Goal: Information Seeking & Learning: Learn about a topic

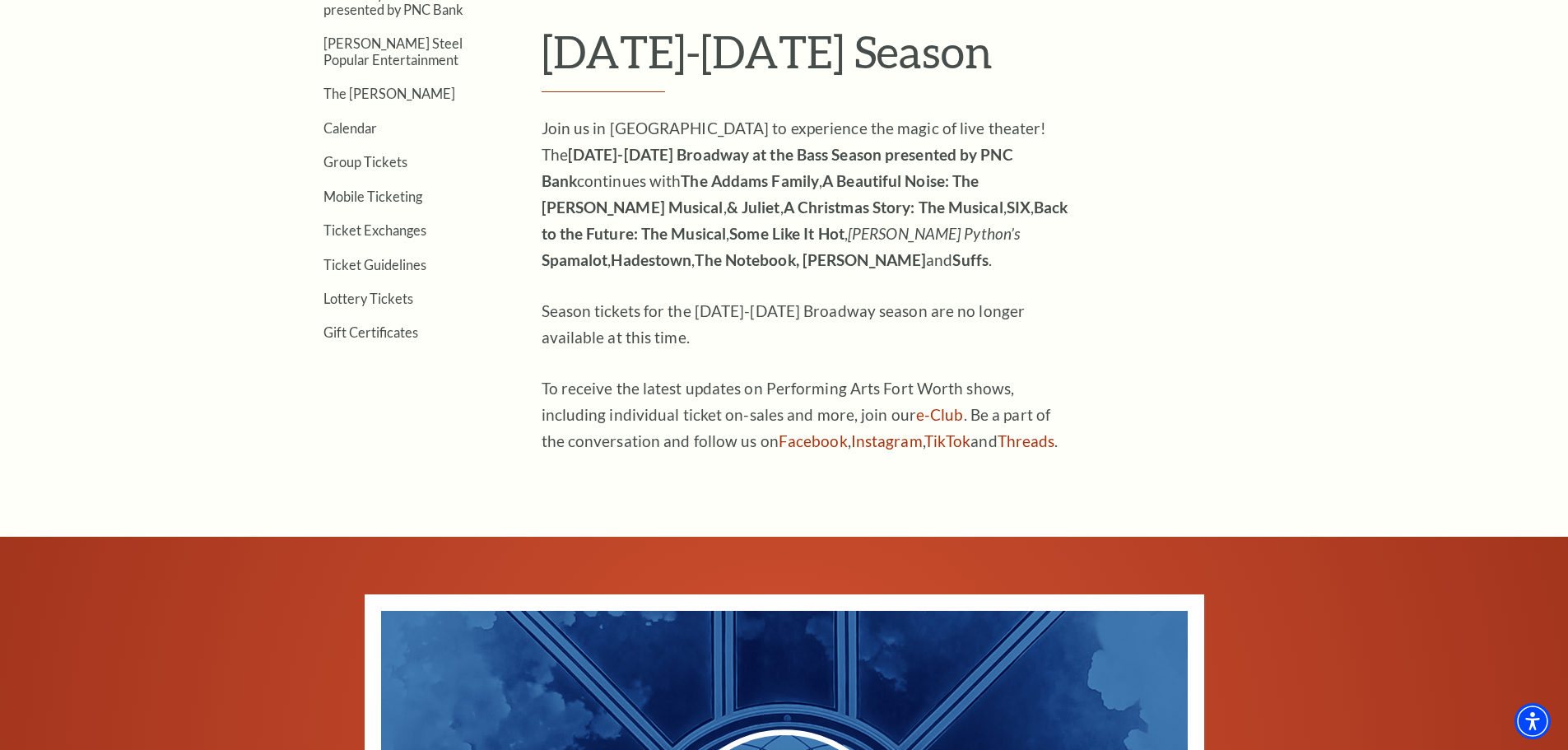
scroll to position [576, 0]
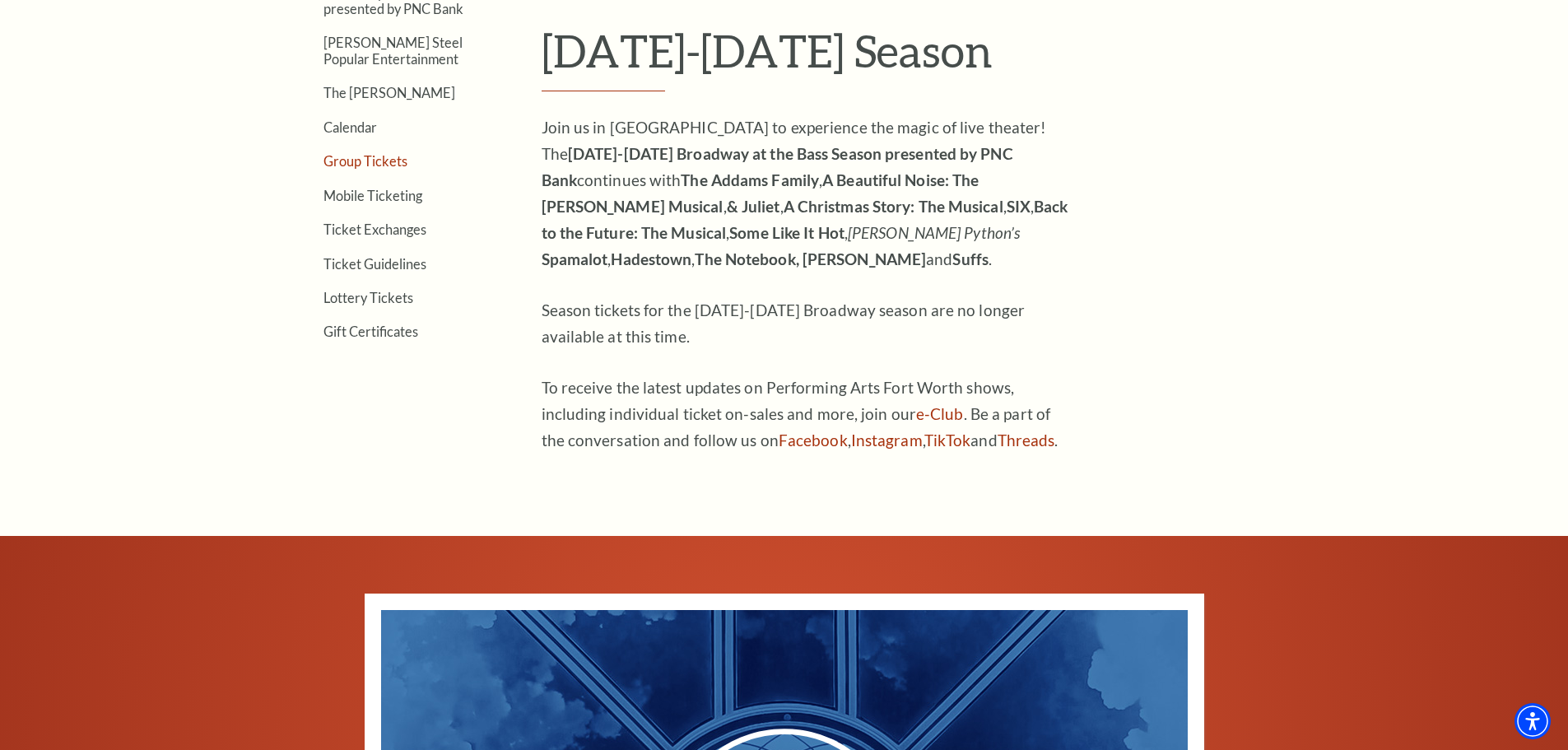
click at [371, 165] on link "Group Tickets" at bounding box center [366, 161] width 84 height 15
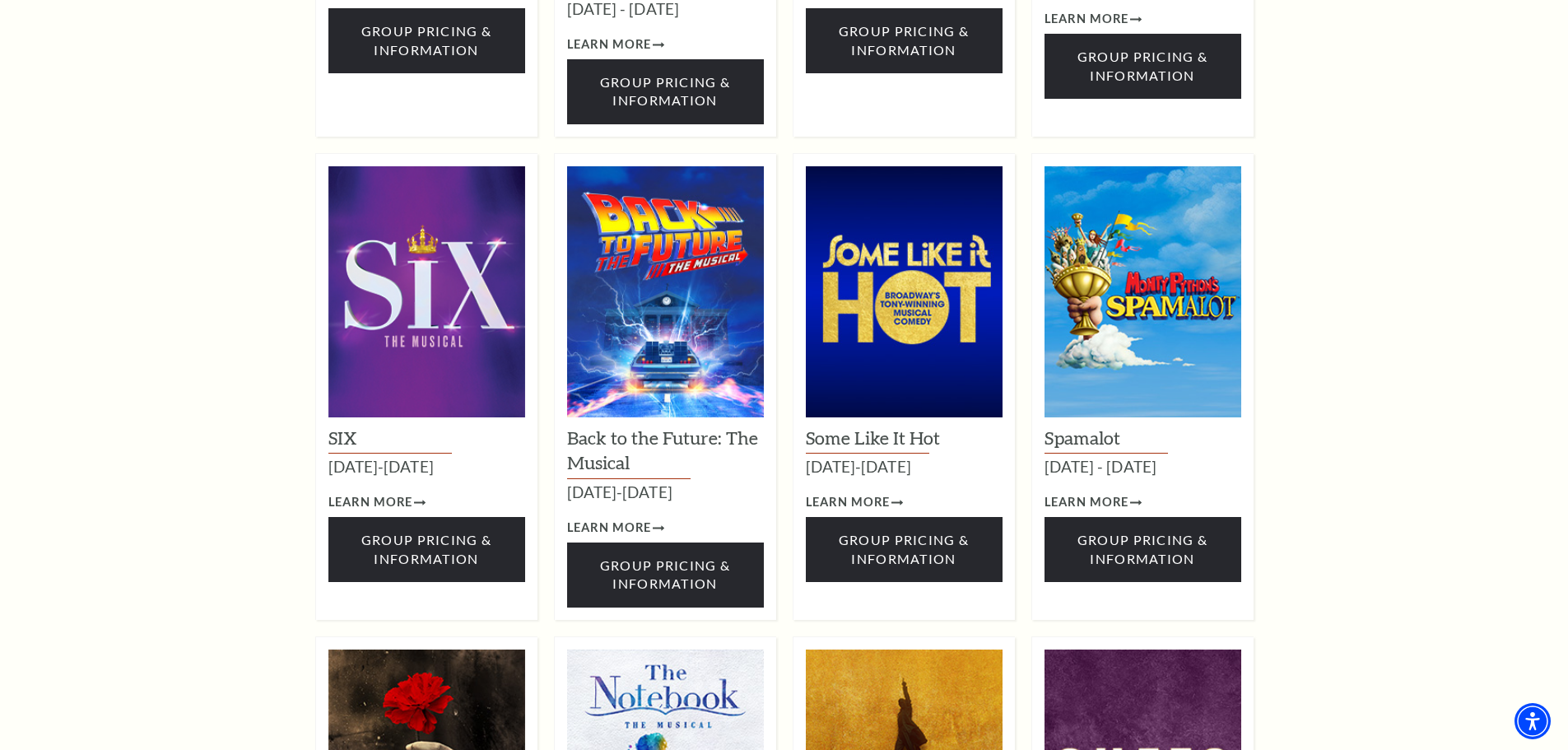
scroll to position [1729, 0]
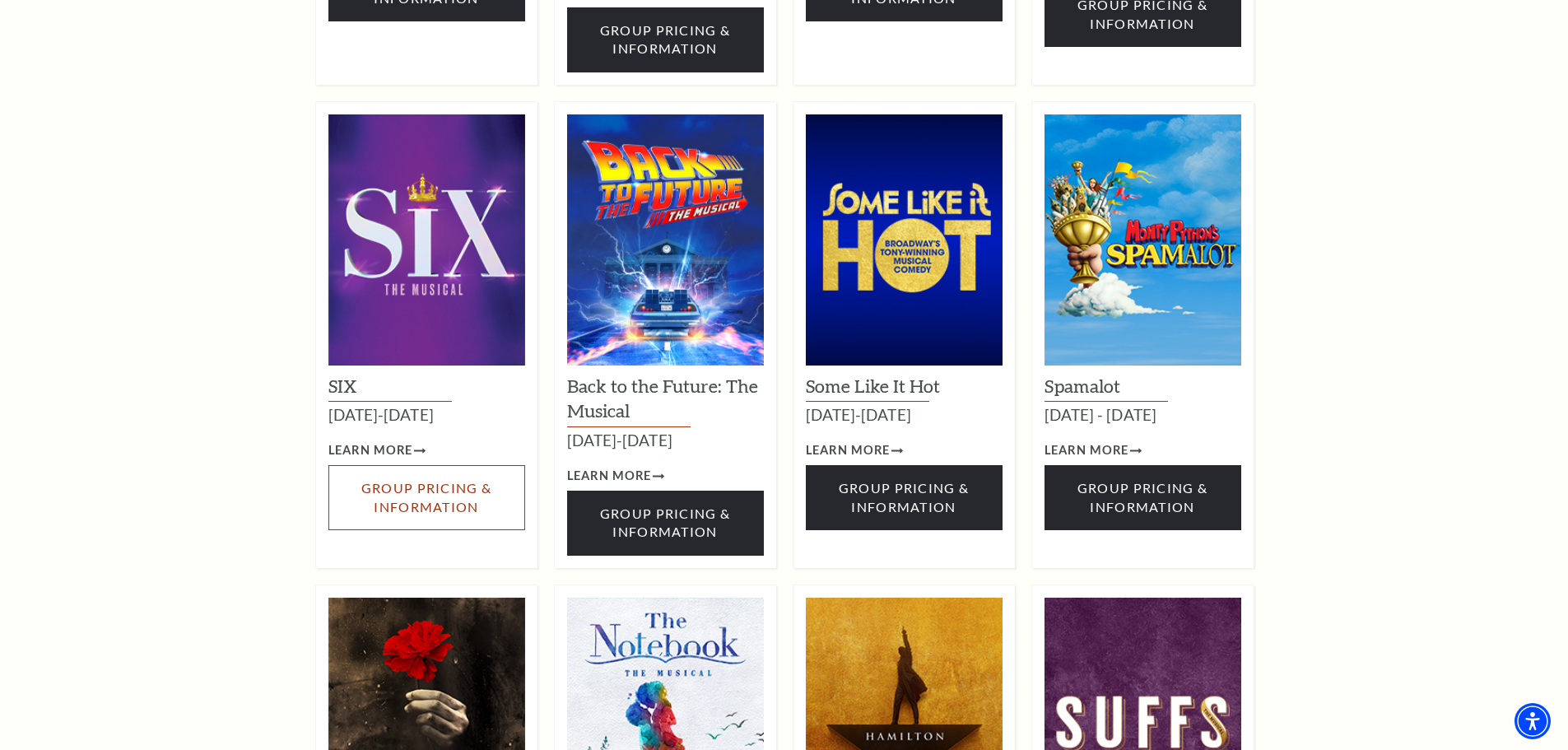
click at [414, 480] on span "Group Pricing & Information" at bounding box center [426, 497] width 130 height 34
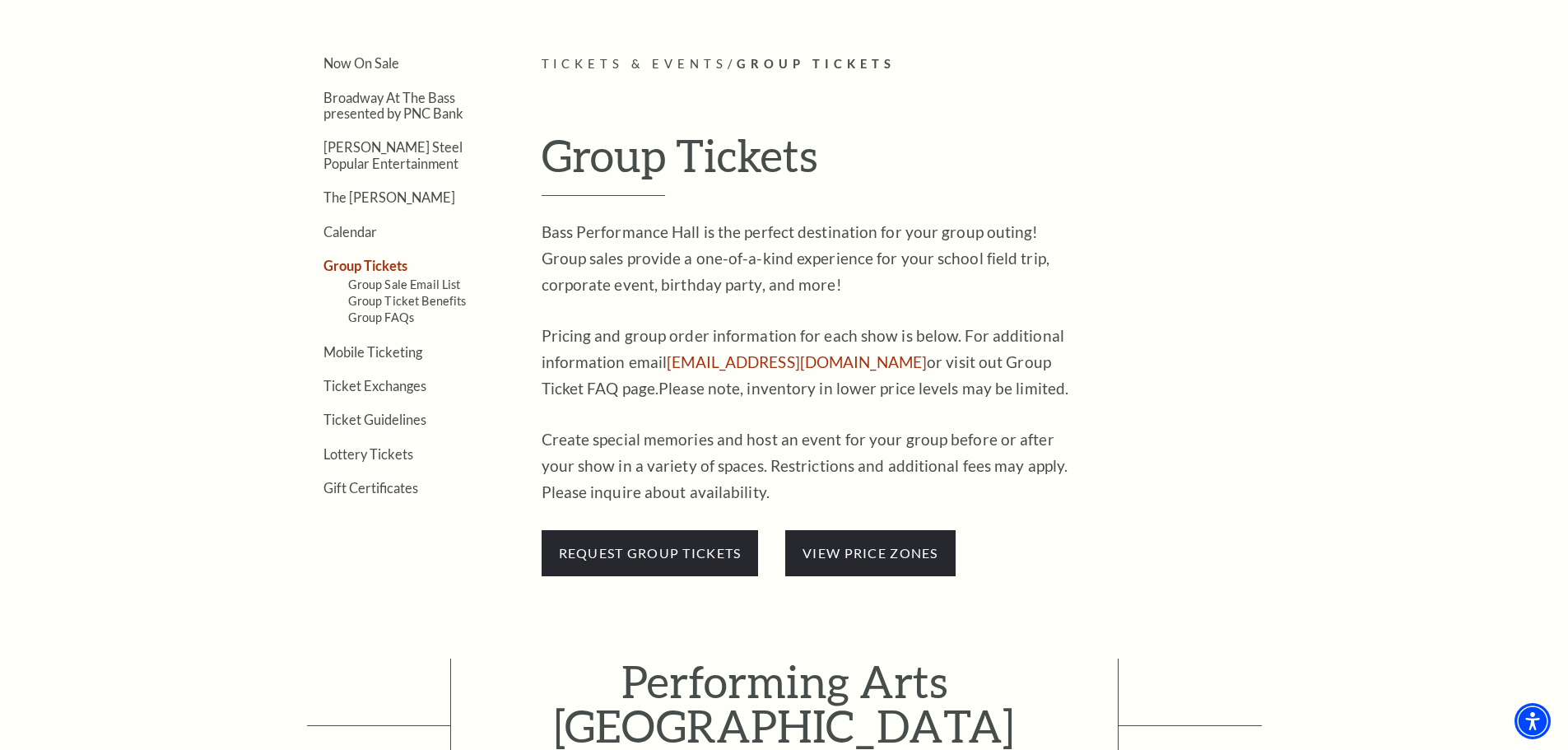
scroll to position [412, 0]
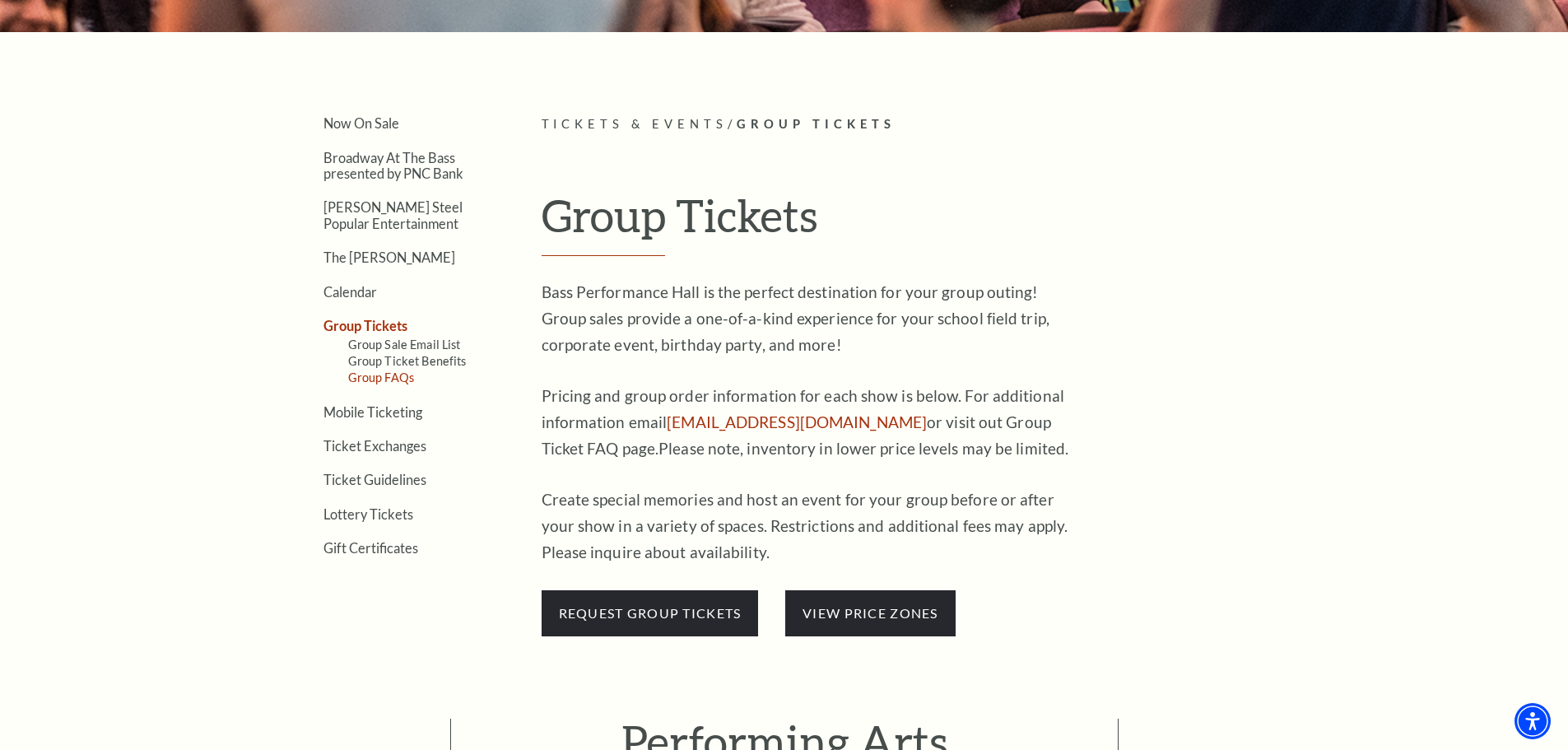
click at [379, 380] on link "Group FAQs" at bounding box center [380, 378] width 65 height 14
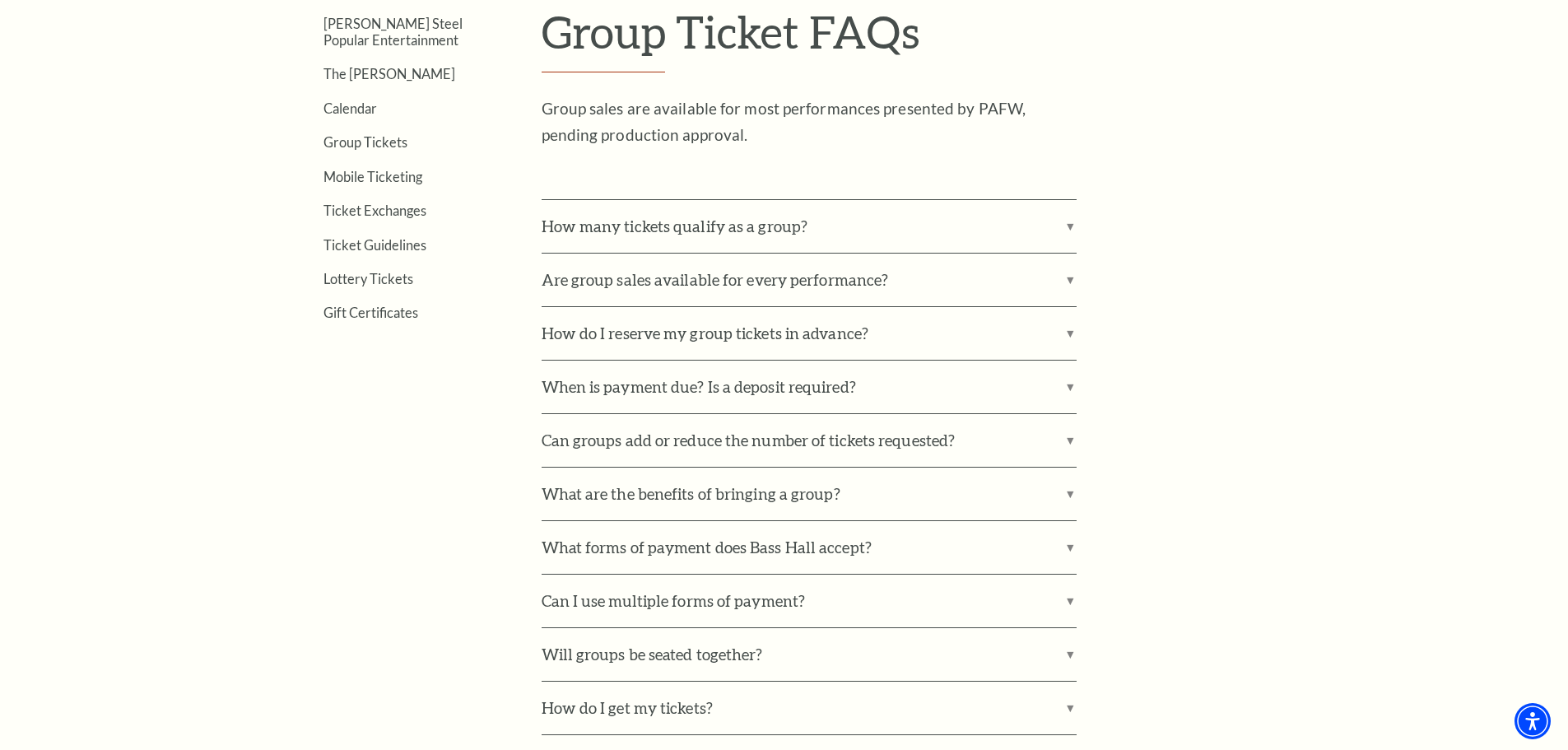
scroll to position [658, 0]
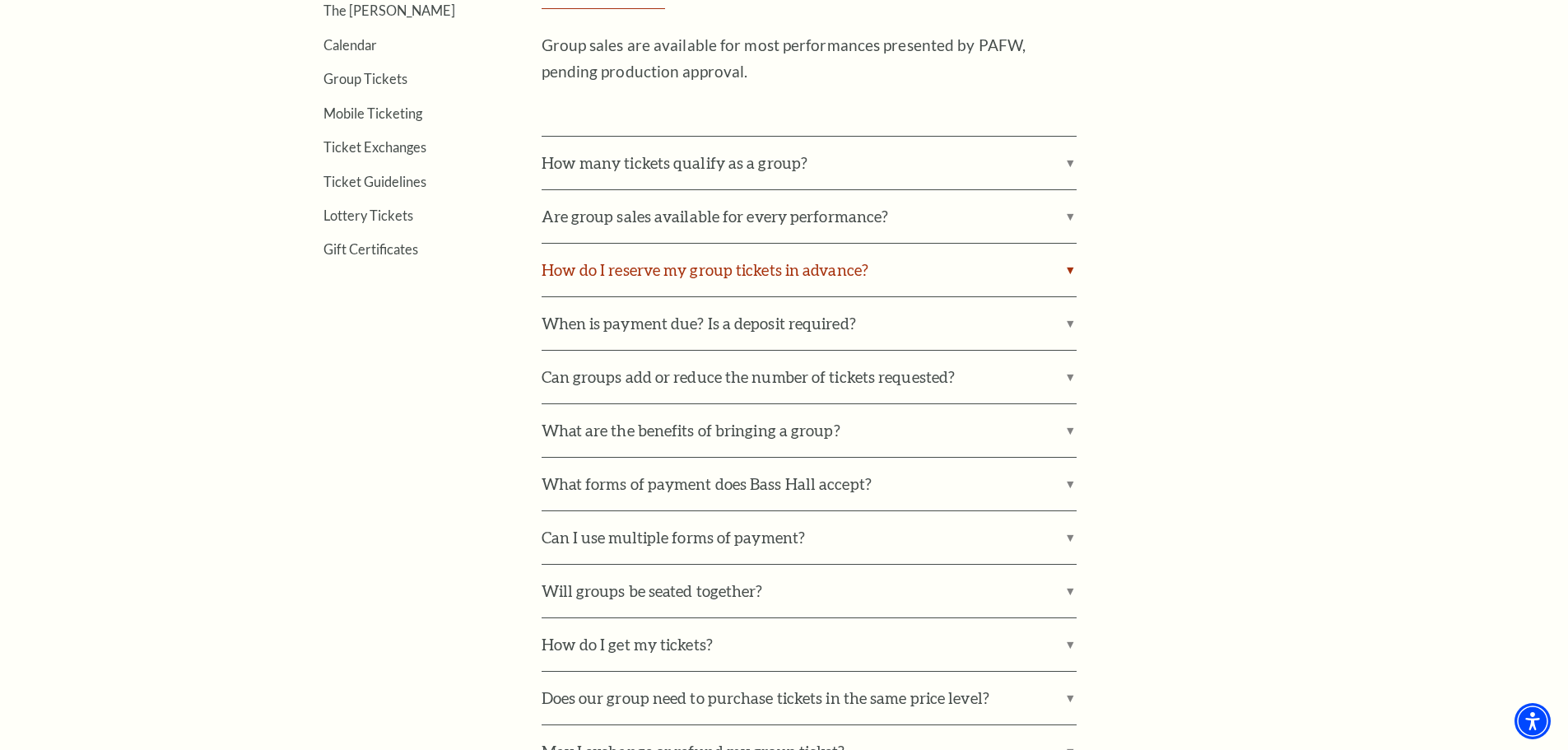
click at [1073, 271] on label "How do I reserve my group tickets in advance?" at bounding box center [809, 270] width 535 height 53
click at [0, 0] on input "How do I reserve my group tickets in advance?" at bounding box center [0, 0] width 0 height 0
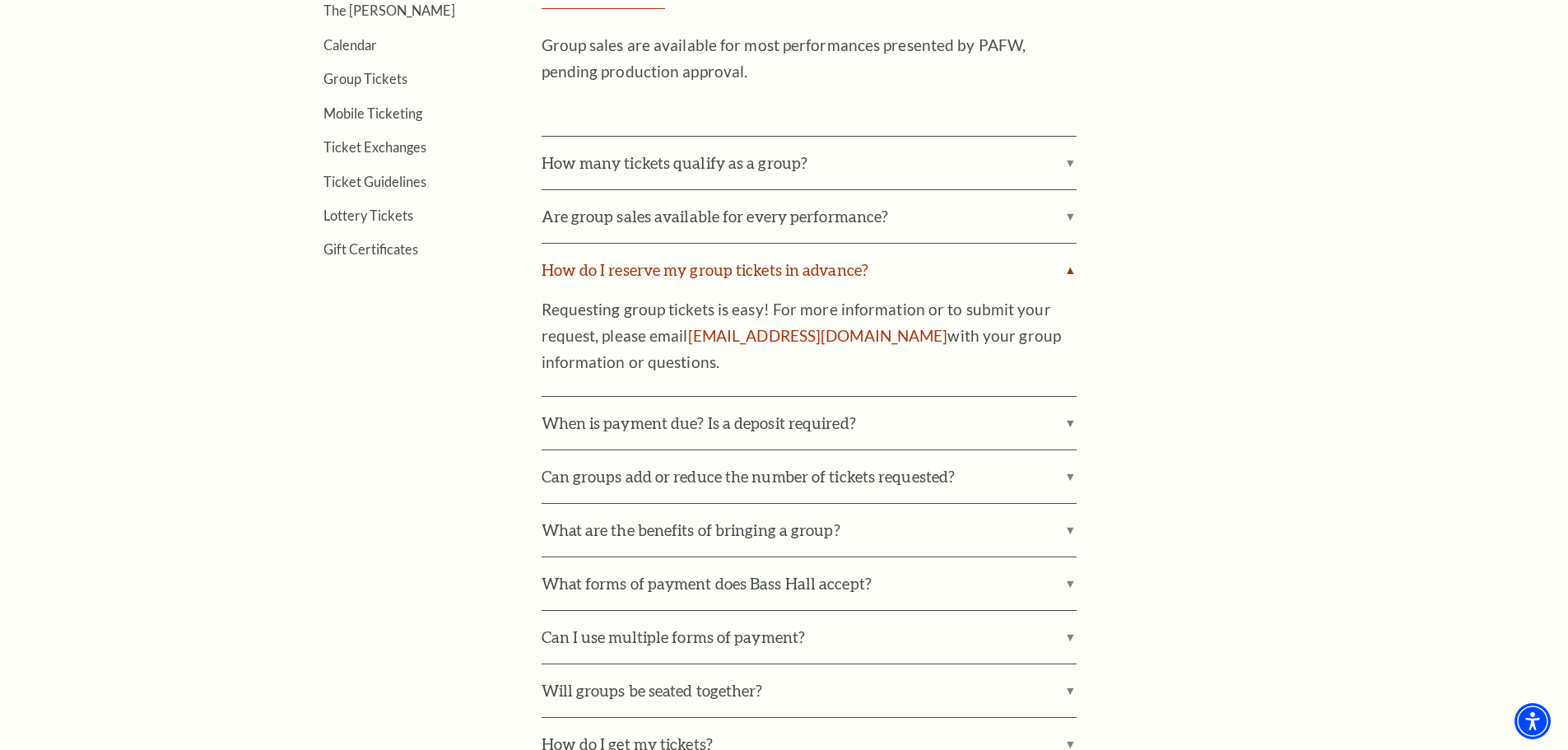
click at [1070, 268] on label "How do I reserve my group tickets in advance?" at bounding box center [809, 270] width 535 height 53
click at [0, 0] on input "How do I reserve my group tickets in advance?" at bounding box center [0, 0] width 0 height 0
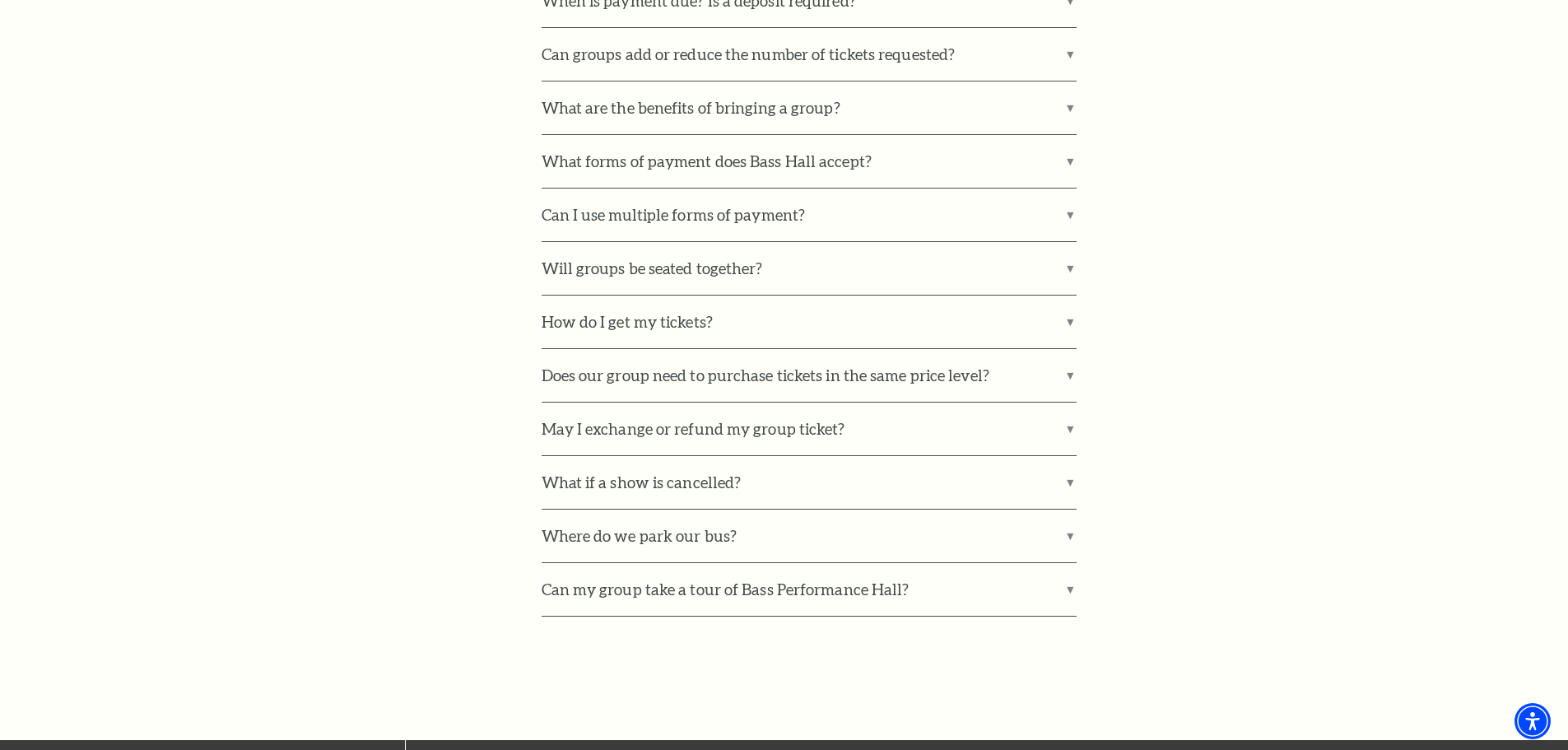
scroll to position [988, 0]
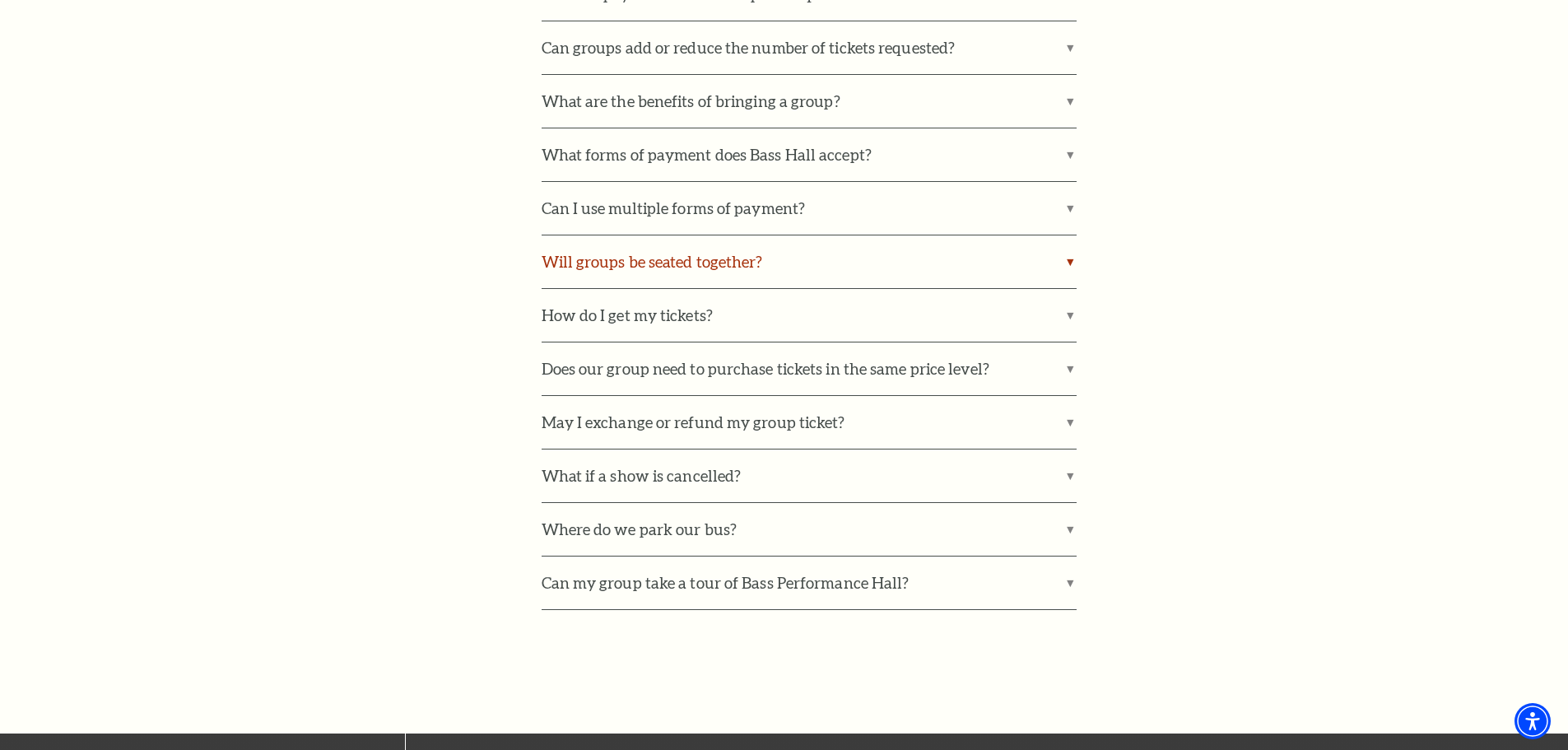
click at [1067, 260] on label "Will groups be seated together?" at bounding box center [809, 261] width 535 height 53
click at [0, 0] on input "Will groups be seated together?" at bounding box center [0, 0] width 0 height 0
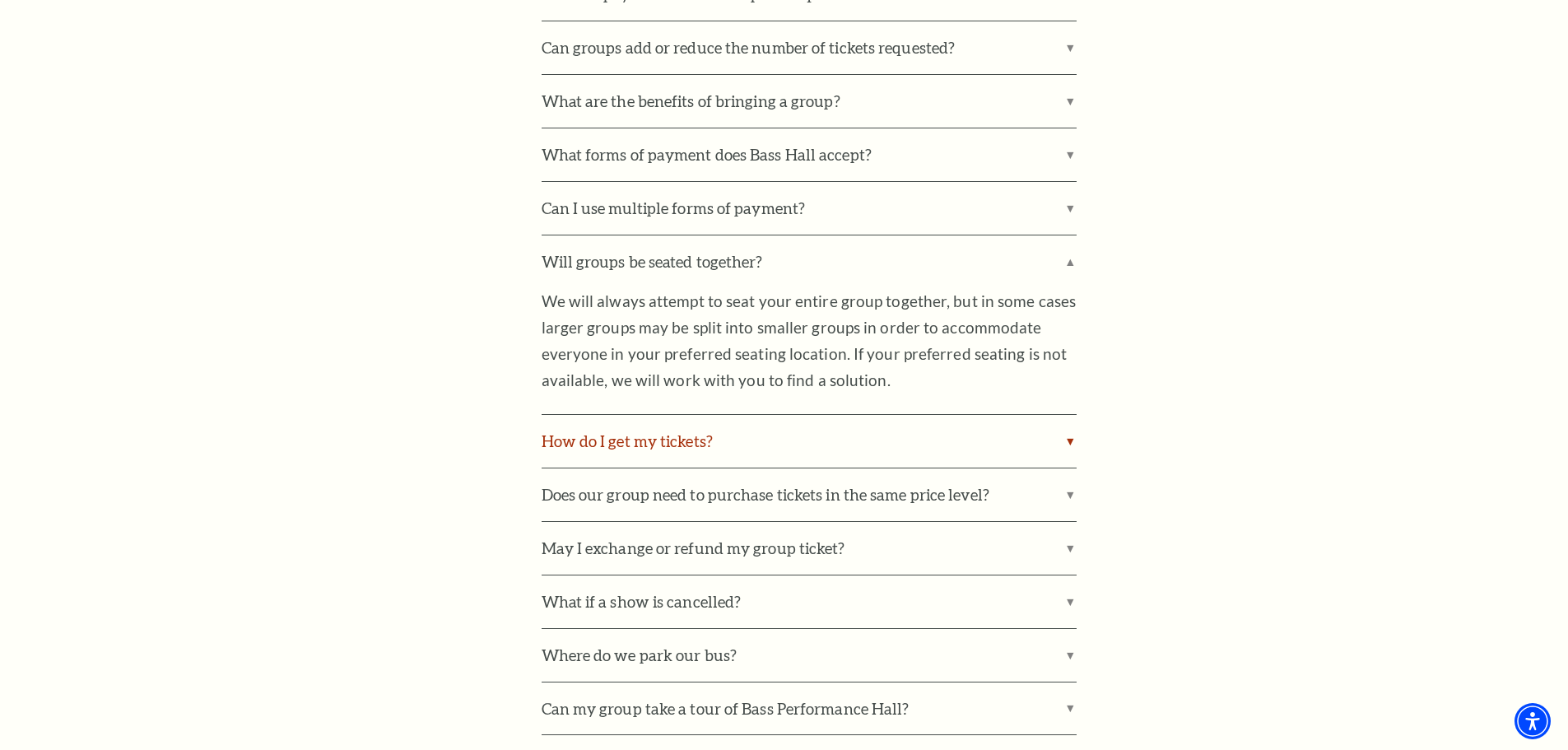
click at [1068, 444] on label "How do I get my tickets?" at bounding box center [809, 440] width 535 height 53
click at [0, 0] on input "How do I get my tickets?" at bounding box center [0, 0] width 0 height 0
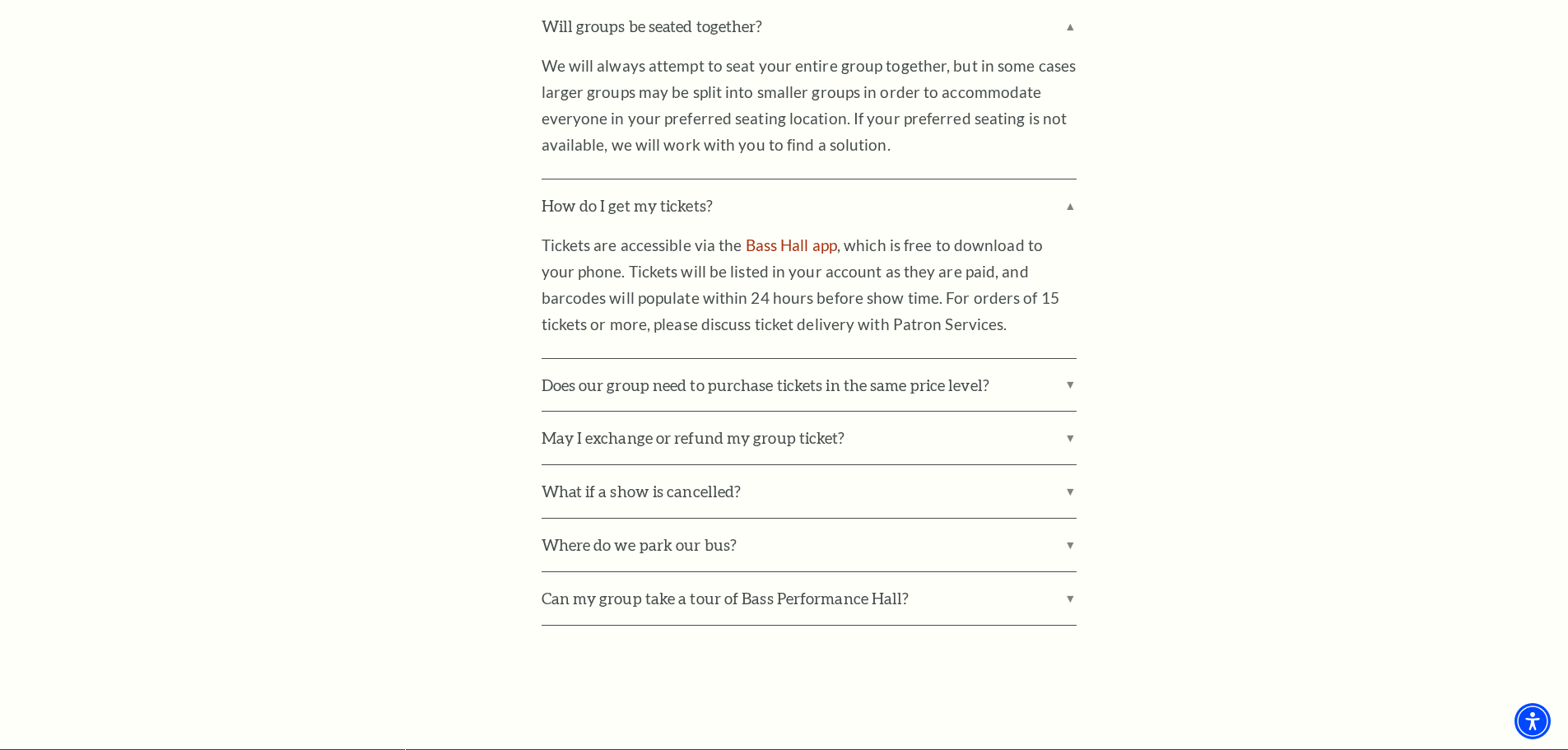
scroll to position [1234, 0]
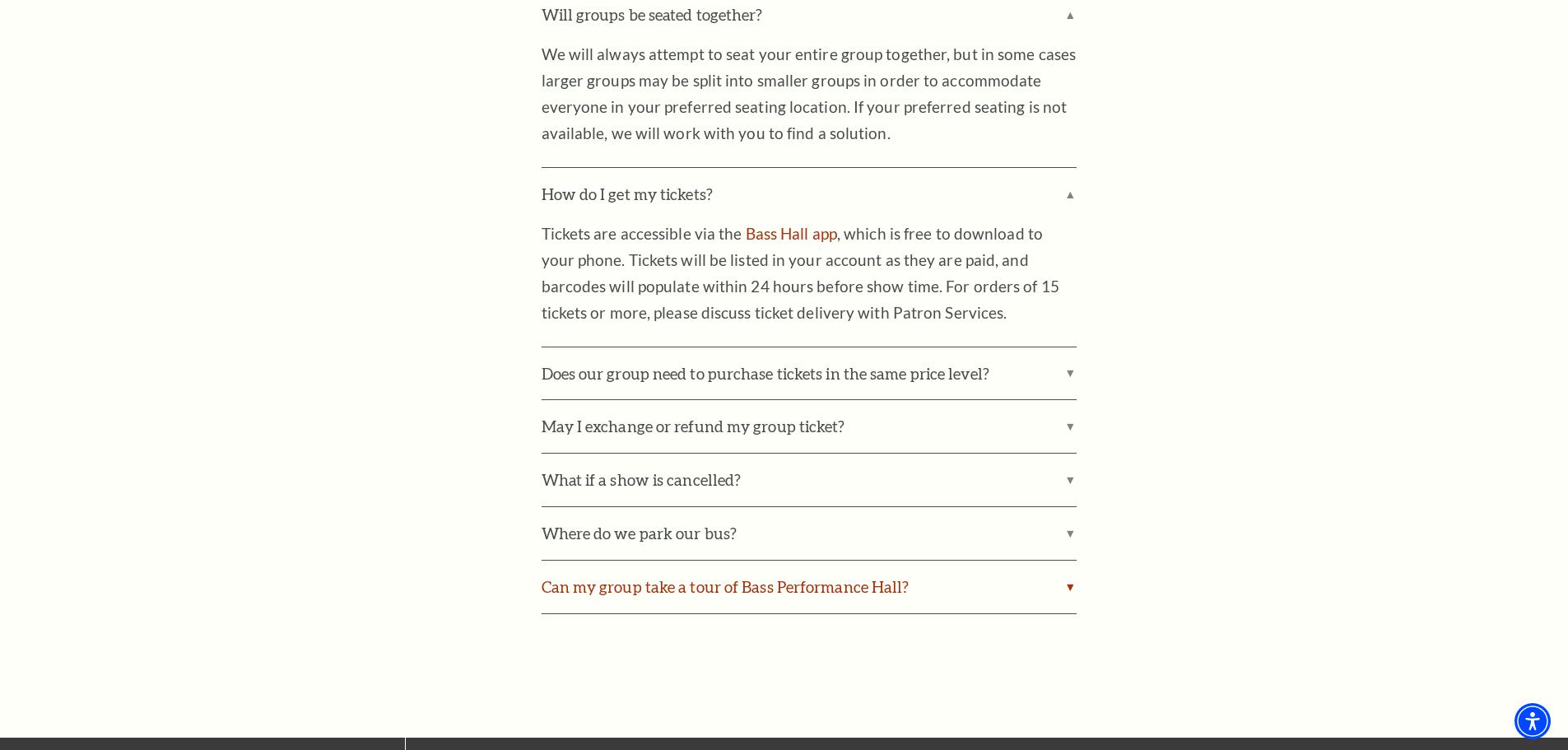
click at [1068, 584] on label "Can my group take a tour of Bass Performance Hall?" at bounding box center [809, 587] width 535 height 53
click at [0, 0] on input "Can my group take a tour of Bass Performance Hall?" at bounding box center [0, 0] width 0 height 0
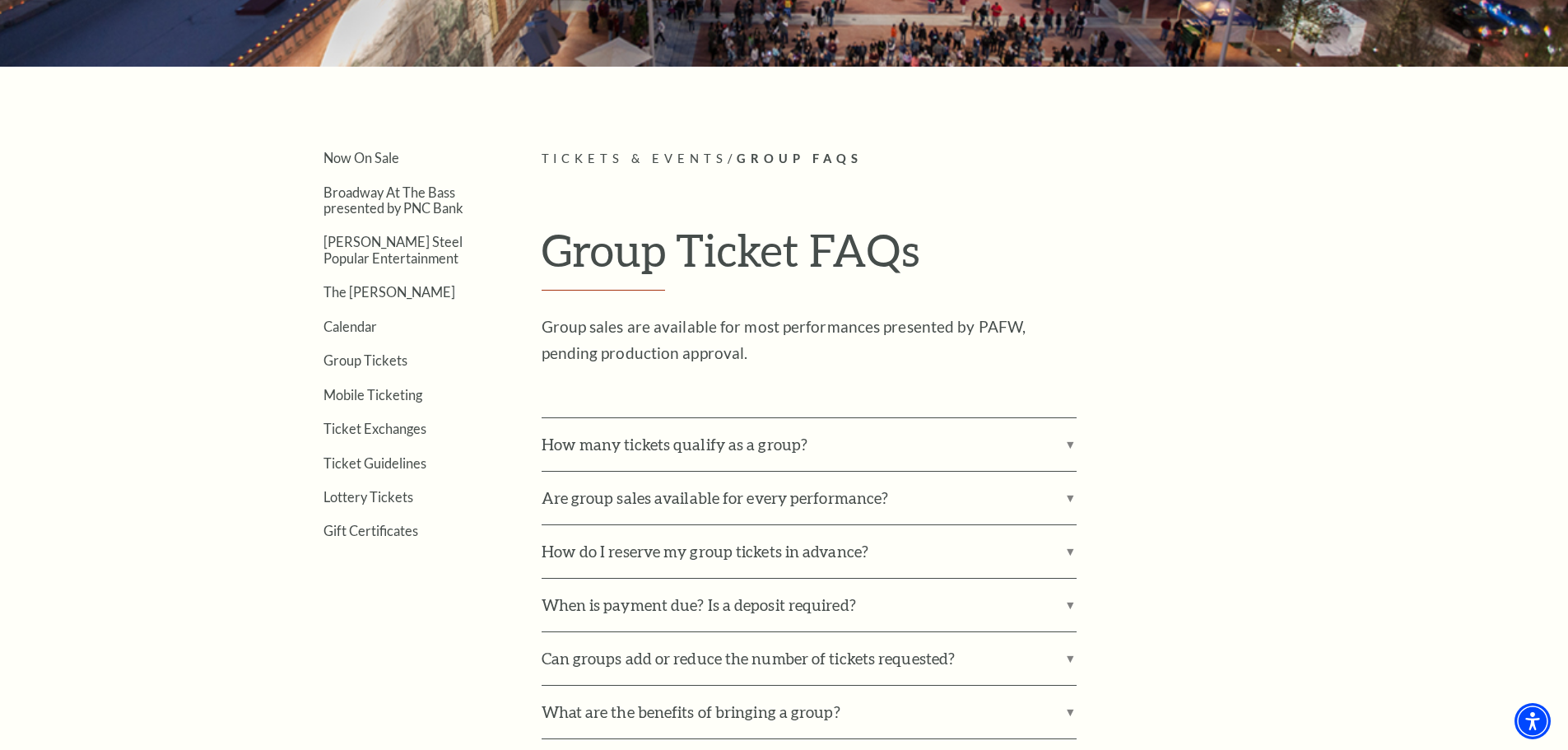
scroll to position [412, 0]
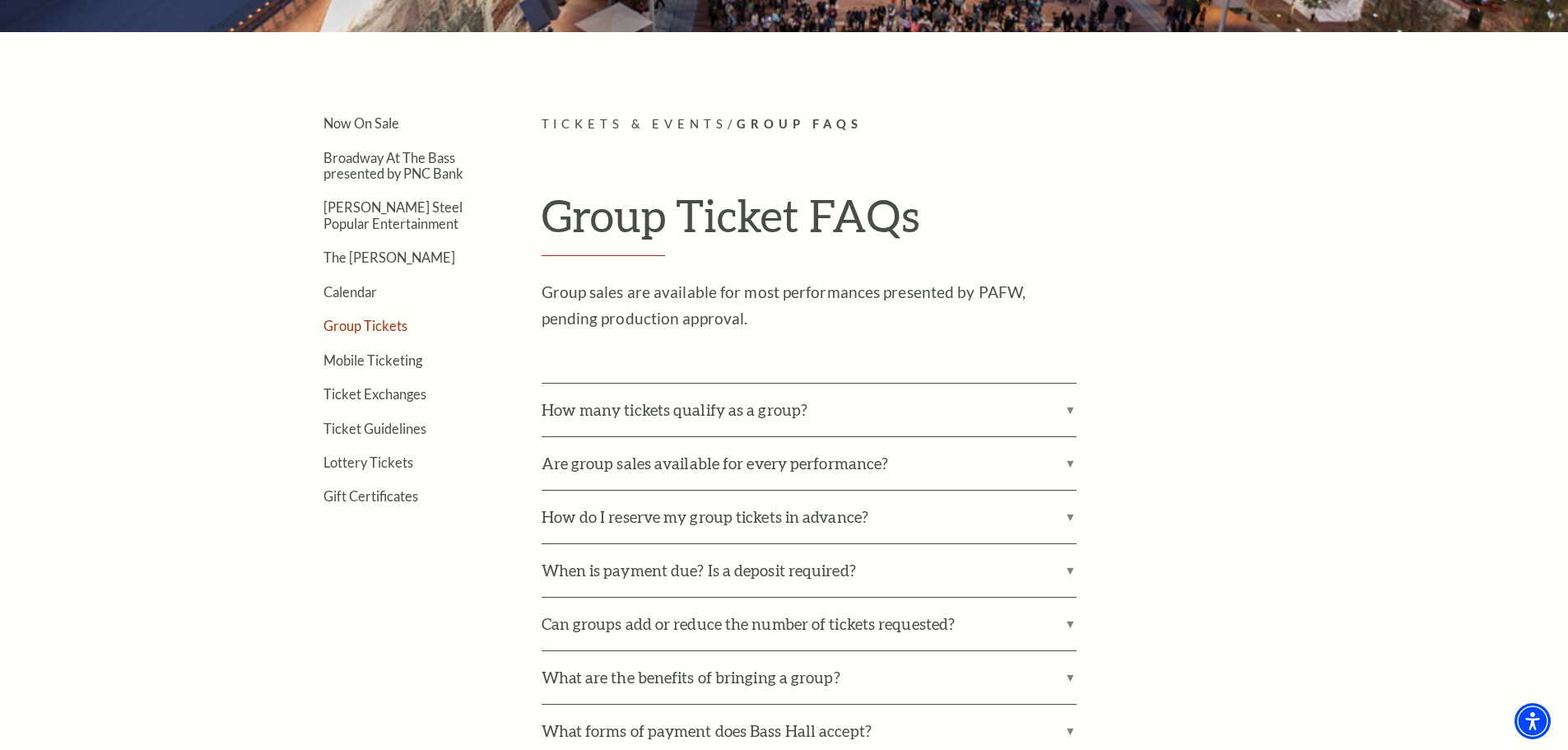
click at [396, 322] on link "Group Tickets" at bounding box center [366, 325] width 84 height 15
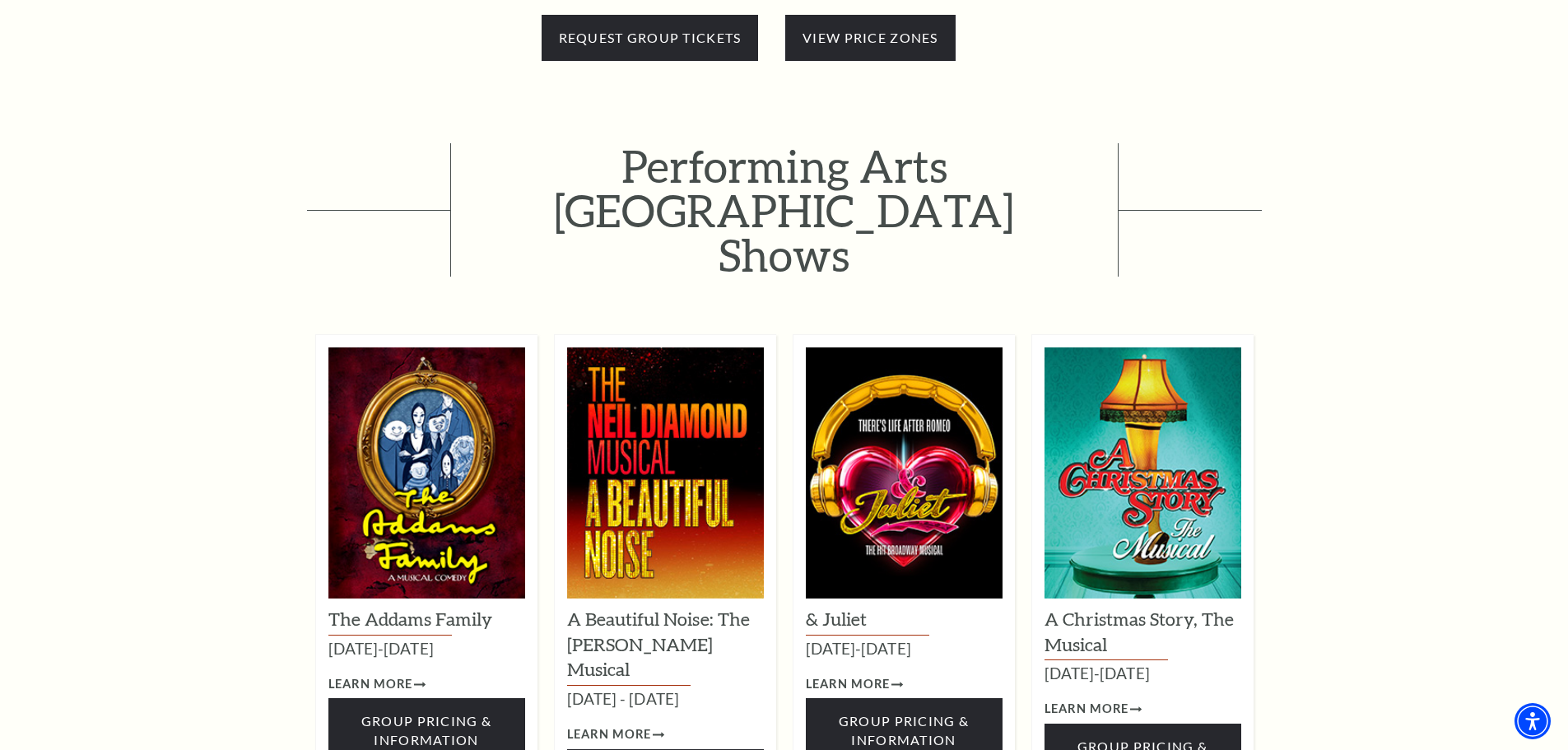
scroll to position [823, 0]
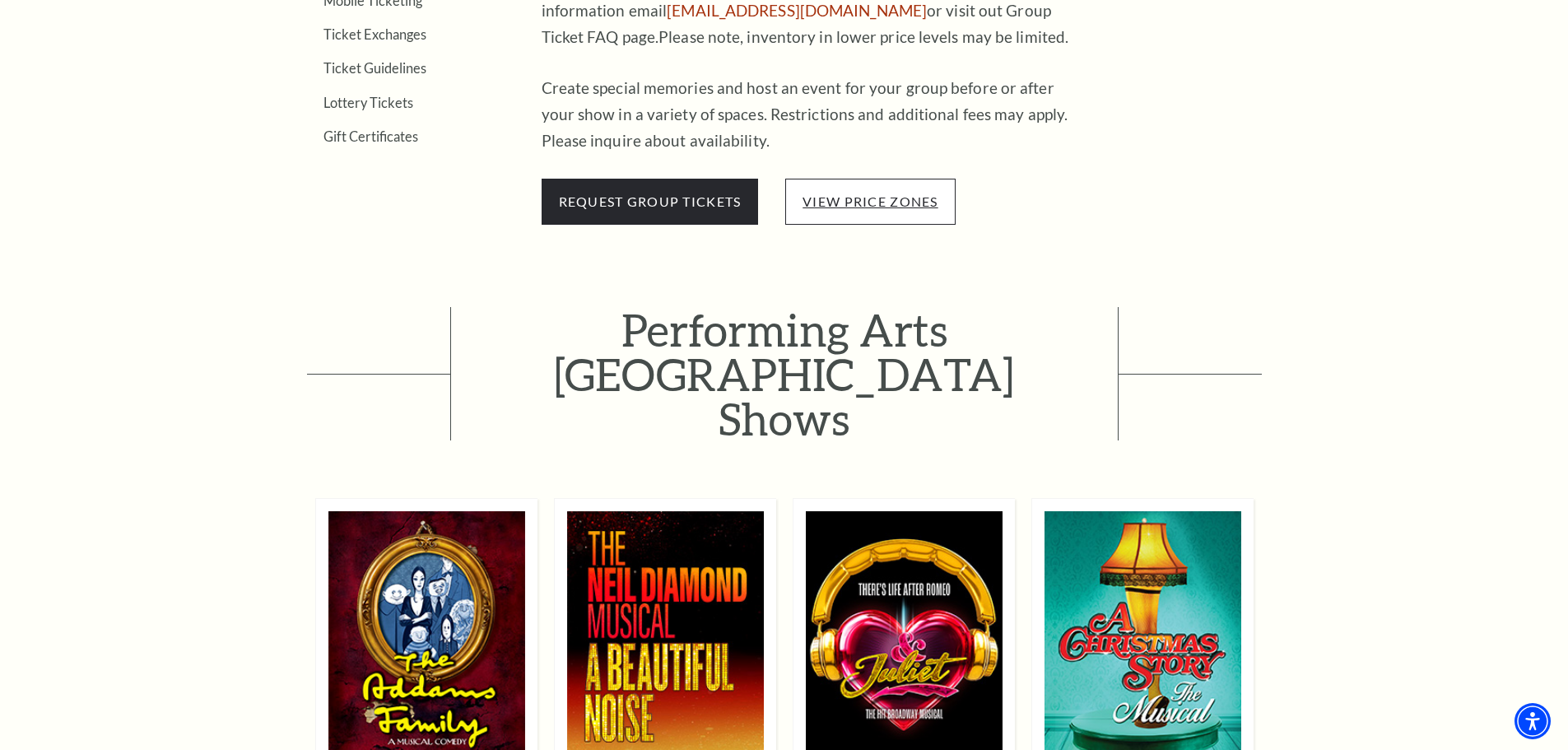
click at [867, 205] on link "view price zones" at bounding box center [870, 201] width 135 height 15
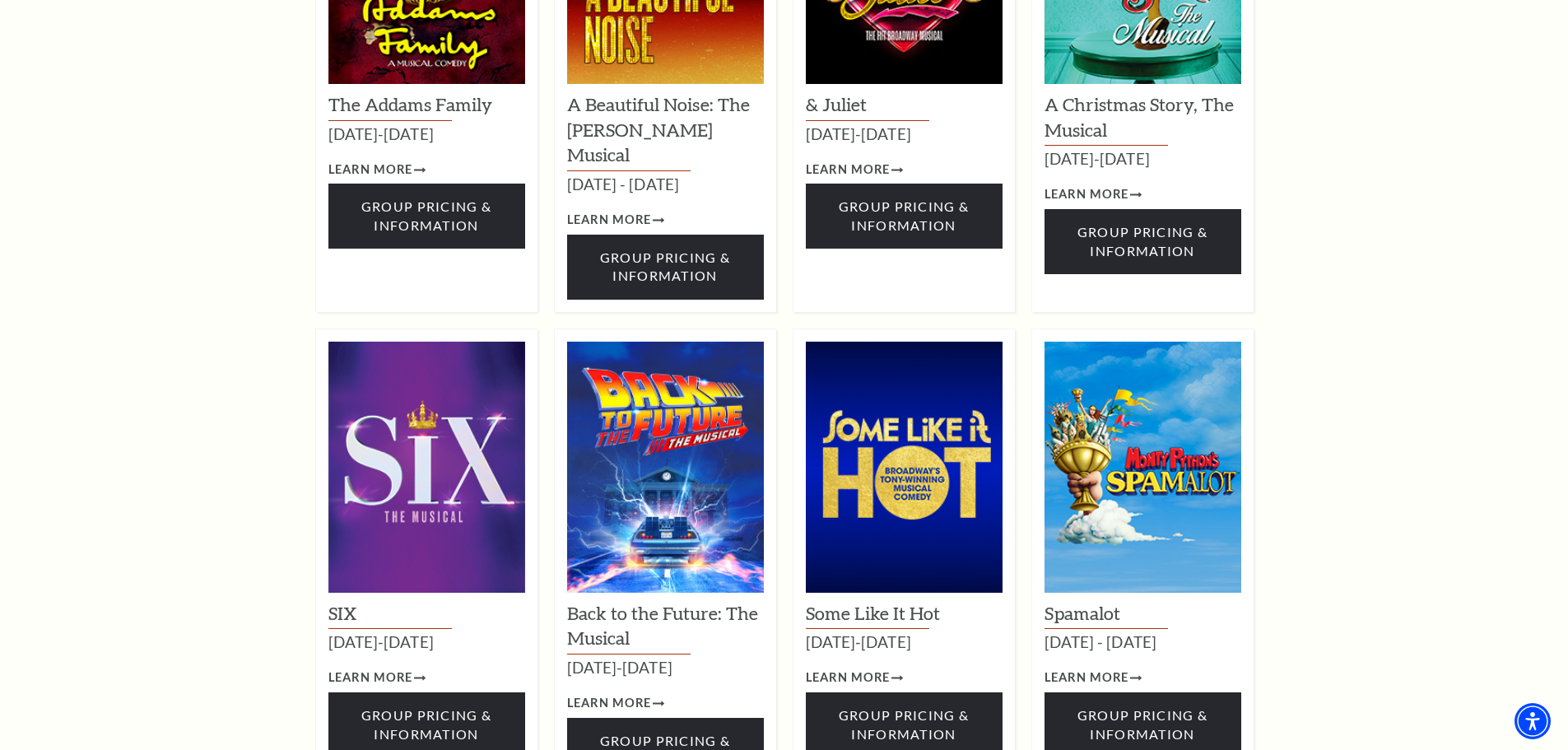
scroll to position [1564, 0]
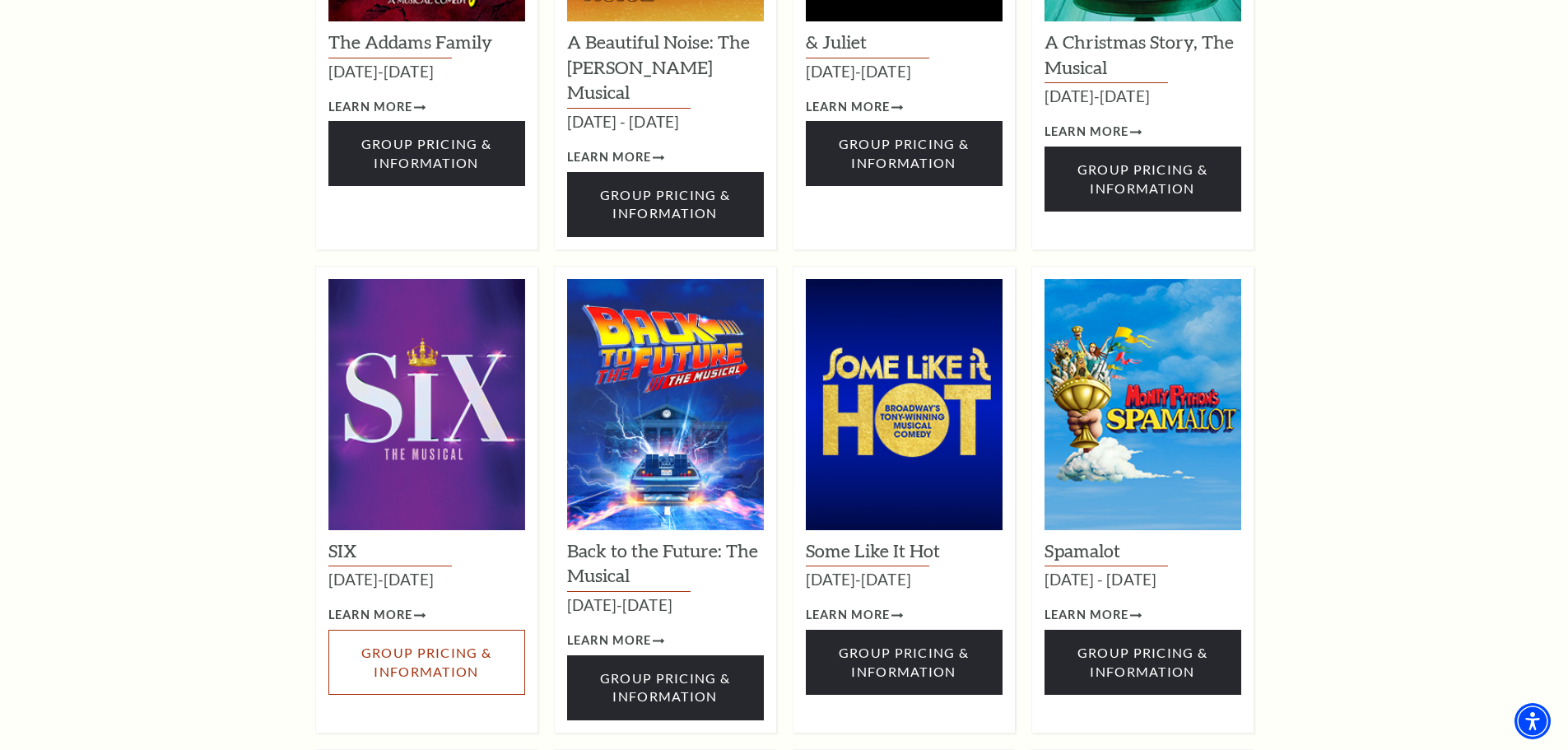
click at [447, 644] on span "Group Pricing & Information" at bounding box center [426, 661] width 130 height 34
